Goal: Task Accomplishment & Management: Use online tool/utility

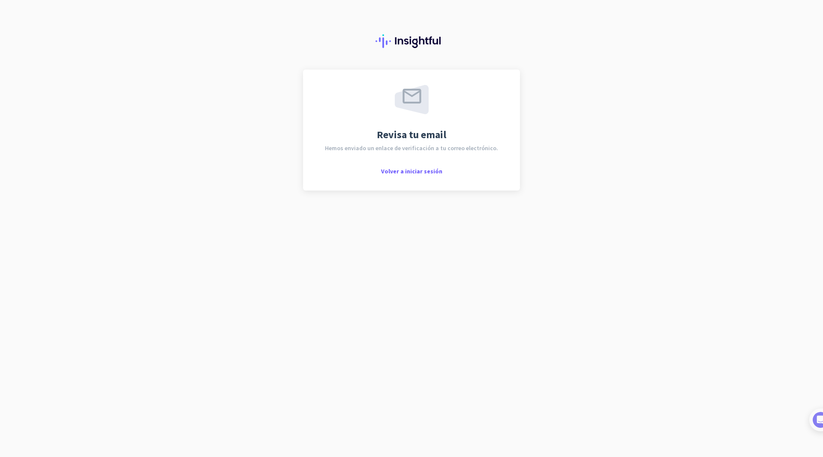
click at [279, 79] on div "Revisa tu email Hemos enviado un enlace de verificación a tu correo electrónico…" at bounding box center [411, 228] width 823 height 457
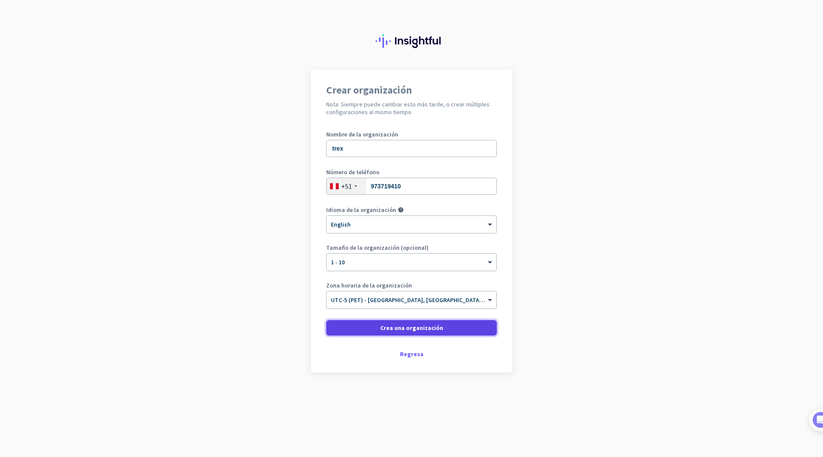
click at [384, 329] on span "Crea una organización" at bounding box center [411, 327] width 63 height 9
click at [388, 221] on div at bounding box center [412, 221] width 170 height 7
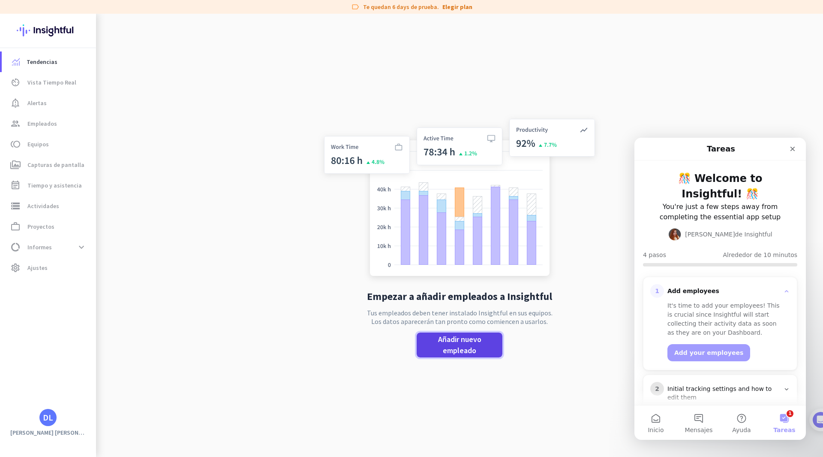
click at [445, 356] on span at bounding box center [460, 344] width 86 height 25
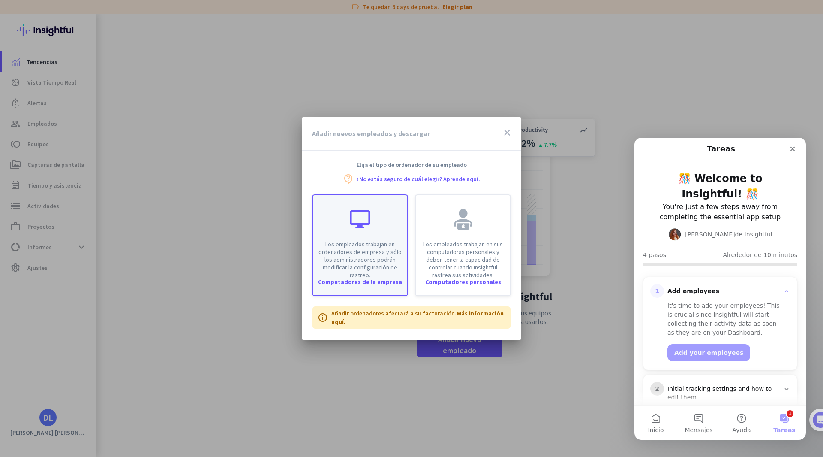
click at [351, 265] on p "Los empleados trabajan en ordenadores de empresa y sólo los administradores pod…" at bounding box center [360, 259] width 84 height 39
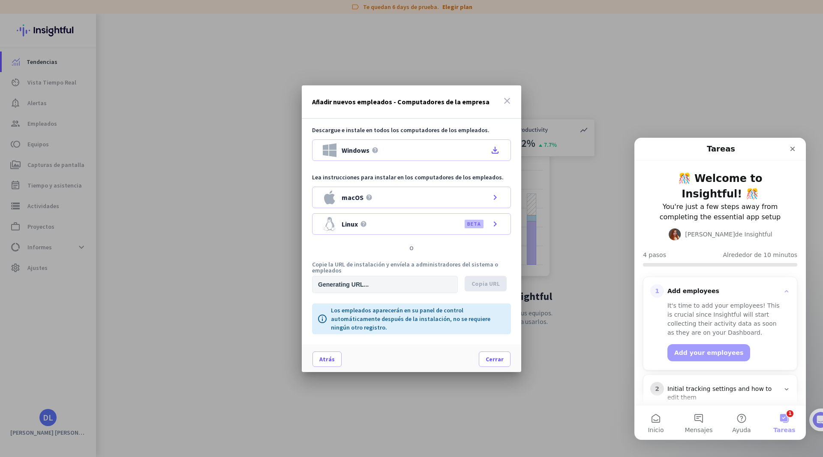
type input "[URL][DOMAIN_NAME]"
click at [494, 150] on icon "file_download" at bounding box center [495, 150] width 10 height 10
click at [473, 280] on span "Copia URL" at bounding box center [486, 283] width 28 height 9
click at [492, 351] on span at bounding box center [494, 358] width 31 height 21
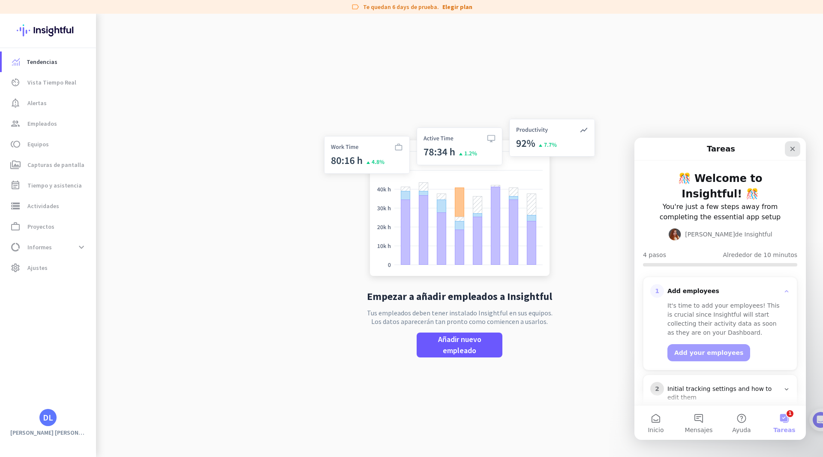
click at [792, 149] on icon "Cerrar" at bounding box center [792, 149] width 5 height 5
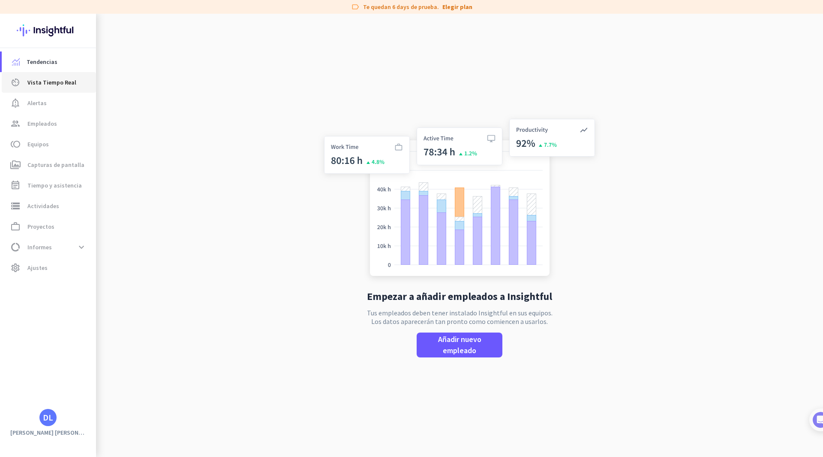
click at [37, 77] on span "Vista Tiempo Real" at bounding box center [51, 82] width 49 height 10
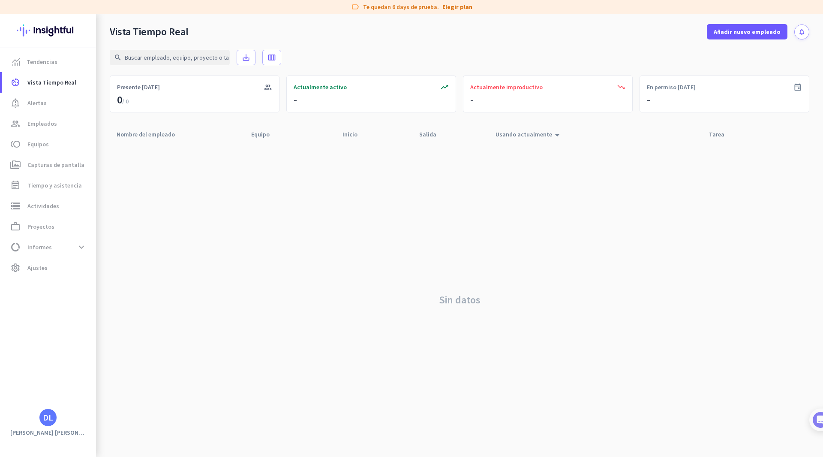
click at [425, 203] on div "Sin datos" at bounding box center [460, 299] width 700 height 314
